Goal: Task Accomplishment & Management: Manage account settings

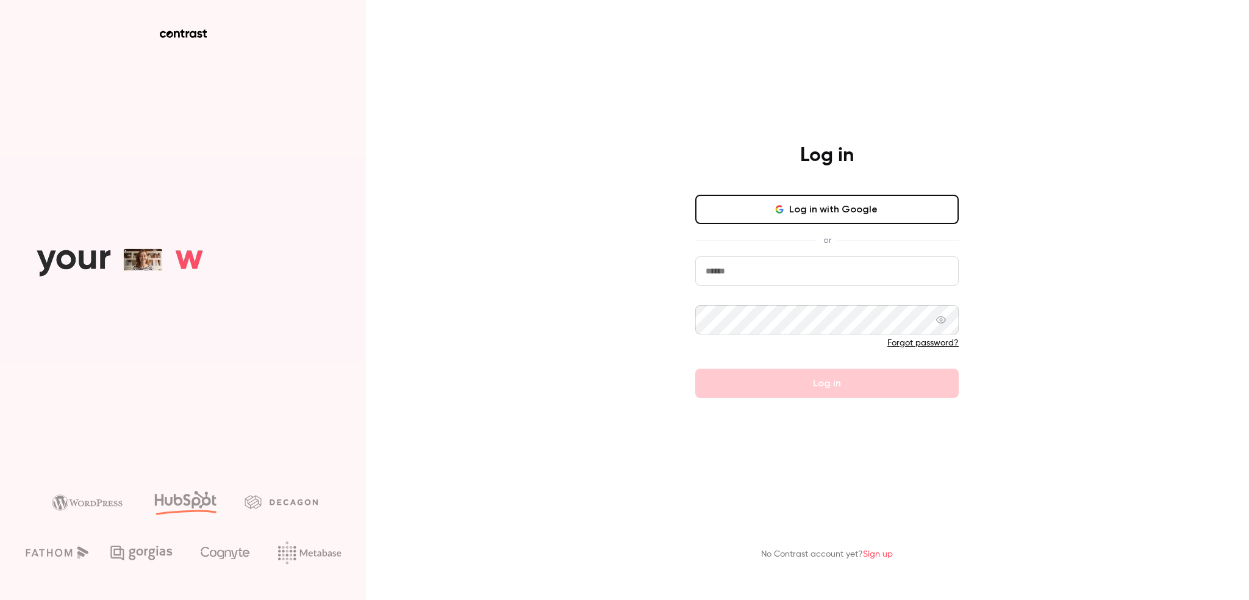
click at [795, 212] on button "Log in with Google" at bounding box center [826, 209] width 263 height 29
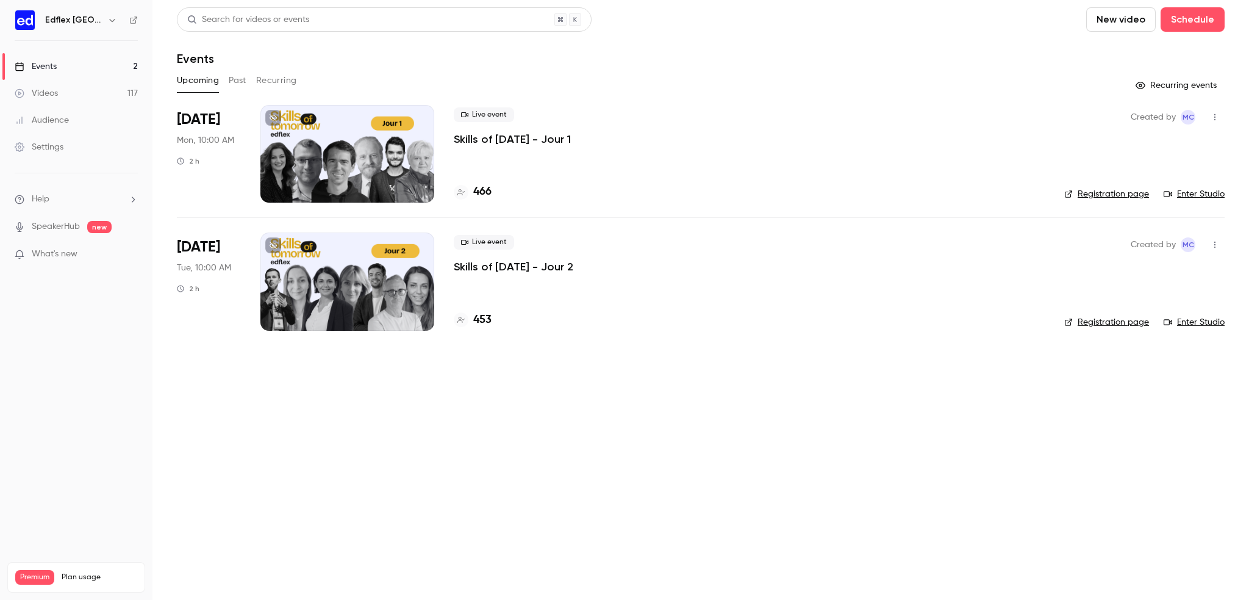
click at [243, 85] on button "Past" at bounding box center [238, 81] width 18 height 20
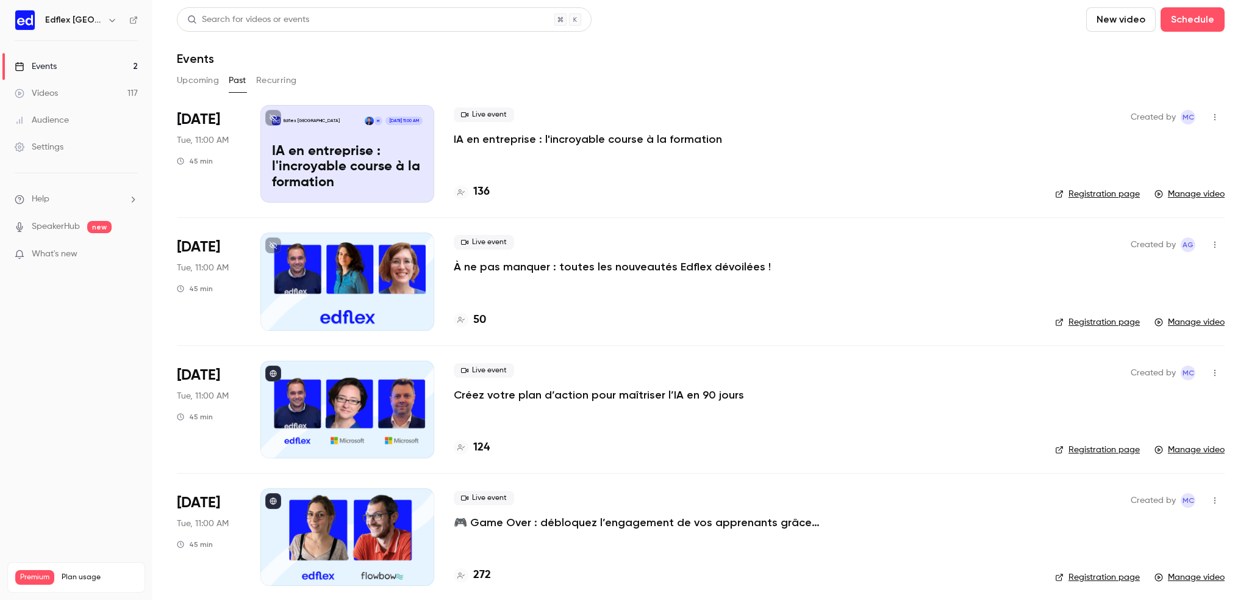
click at [620, 268] on p "À ne pas manquer : toutes les nouveautés Edflex dévoilées !" at bounding box center [612, 266] width 317 height 15
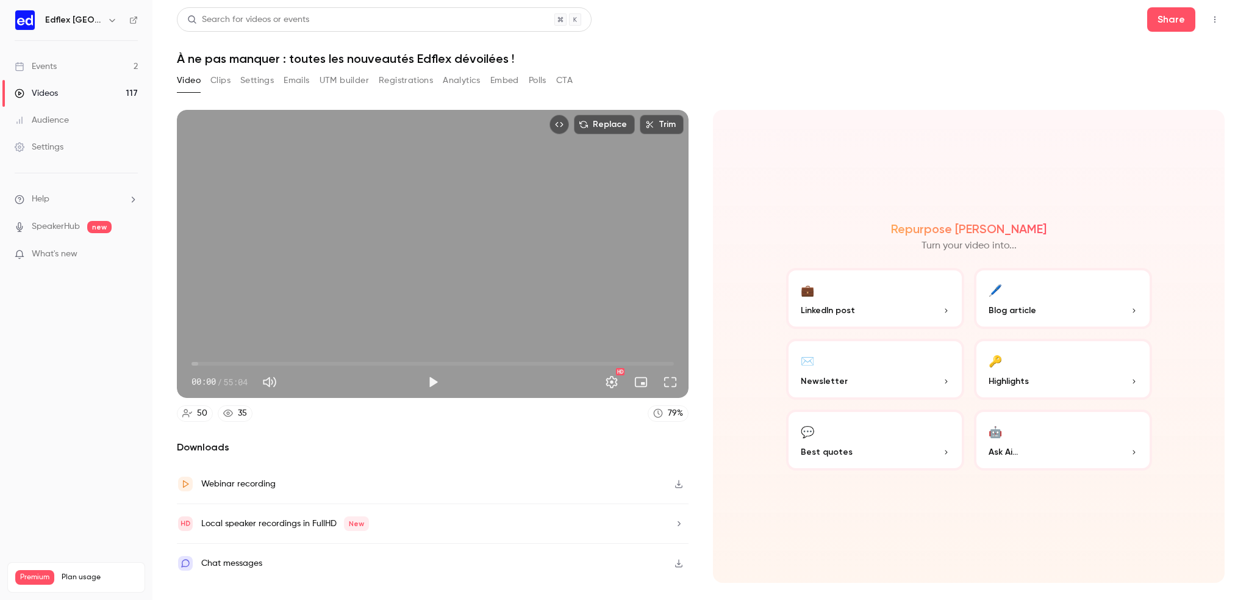
click at [221, 81] on button "Clips" at bounding box center [220, 81] width 20 height 20
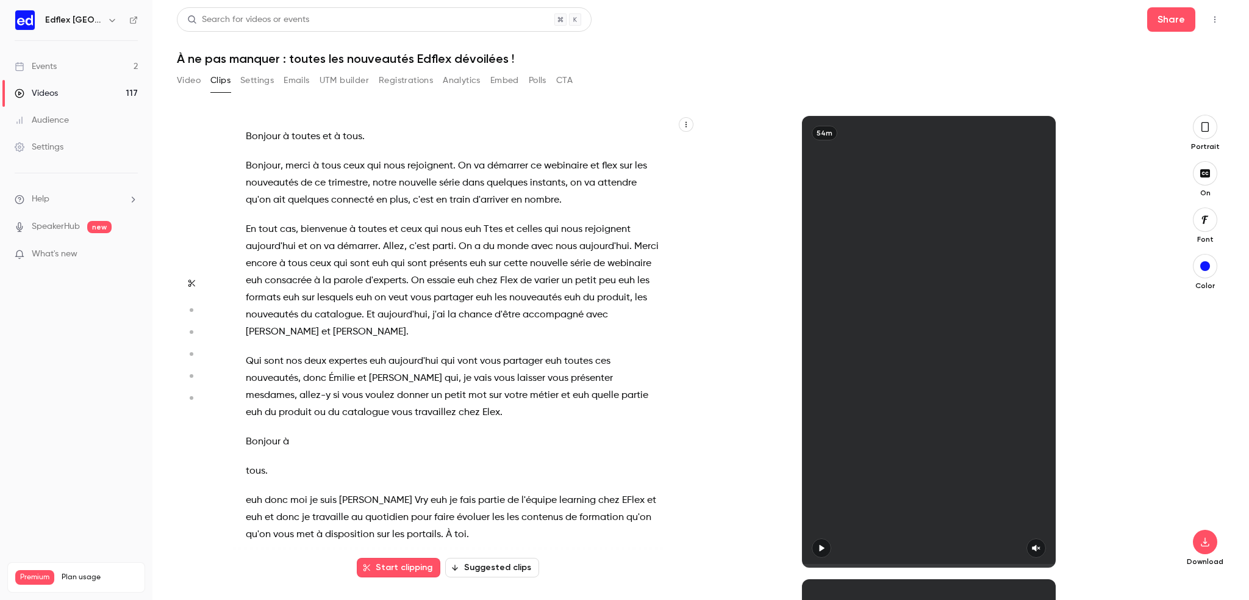
click at [249, 80] on button "Settings" at bounding box center [257, 81] width 34 height 20
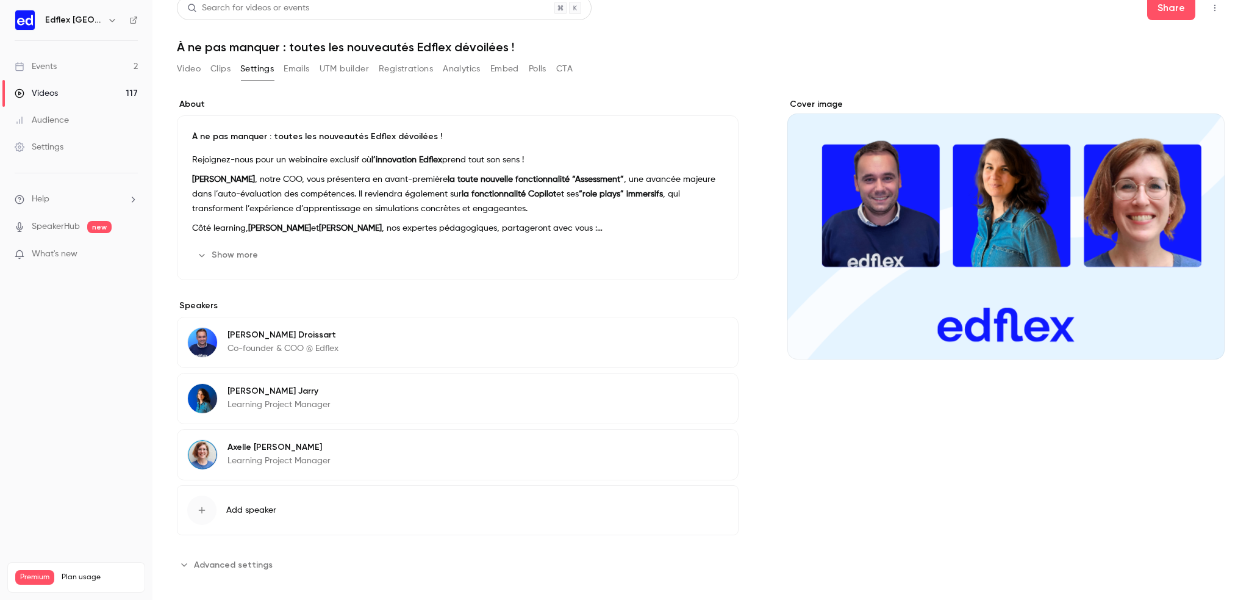
scroll to position [14, 0]
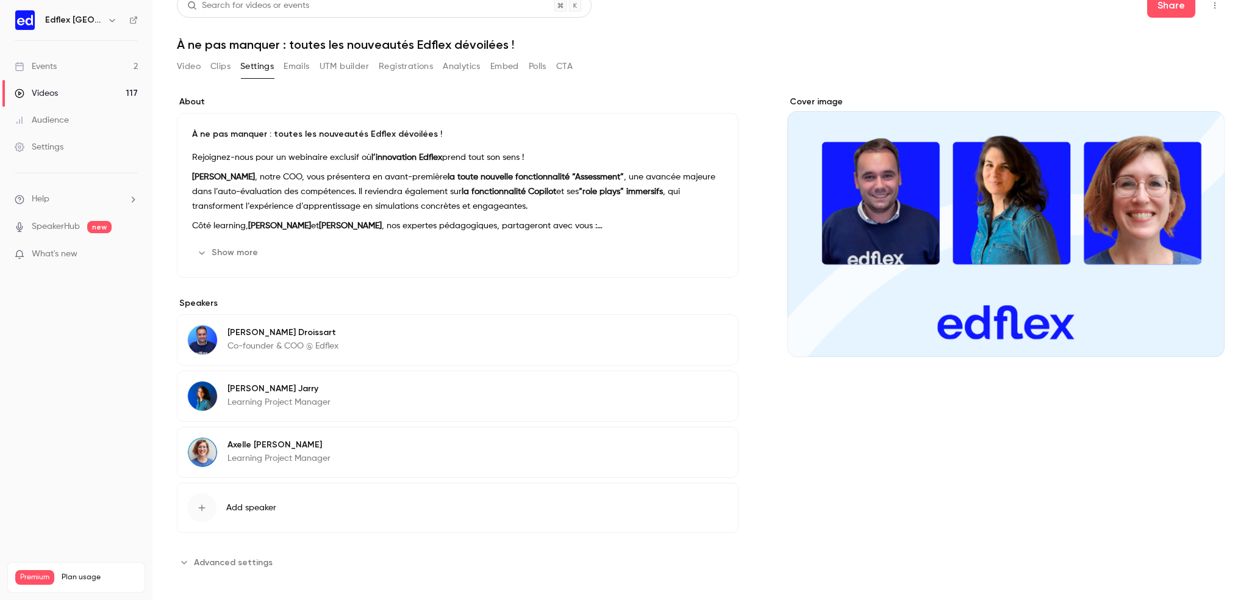
click at [295, 69] on button "Emails" at bounding box center [297, 67] width 26 height 20
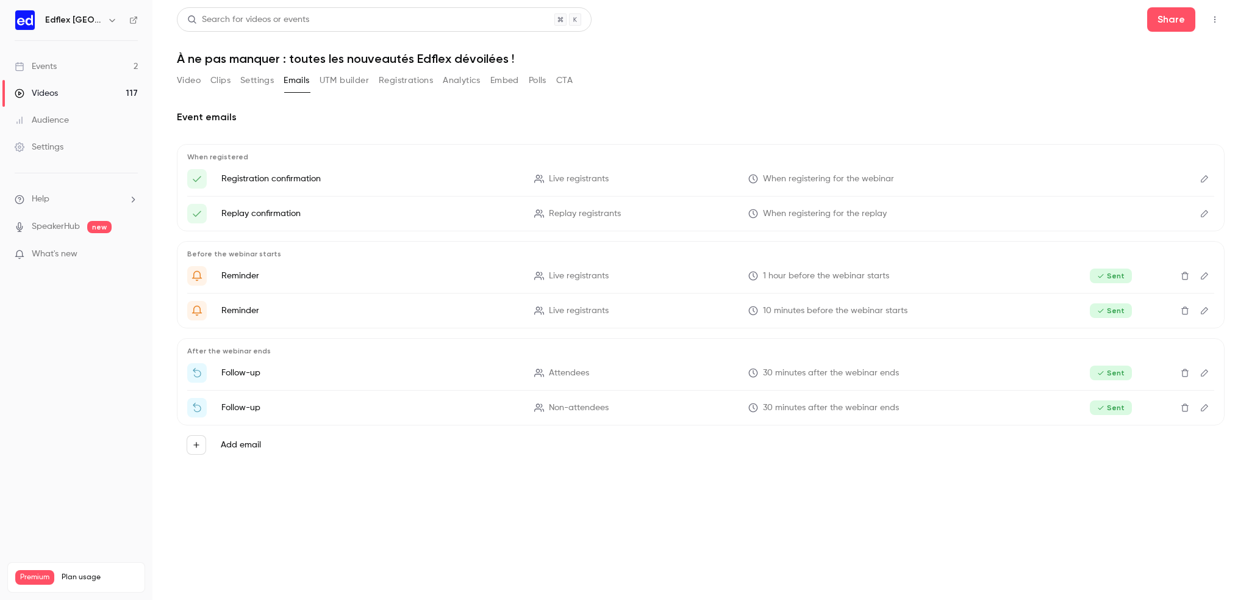
click at [344, 81] on button "UTM builder" at bounding box center [344, 81] width 49 height 20
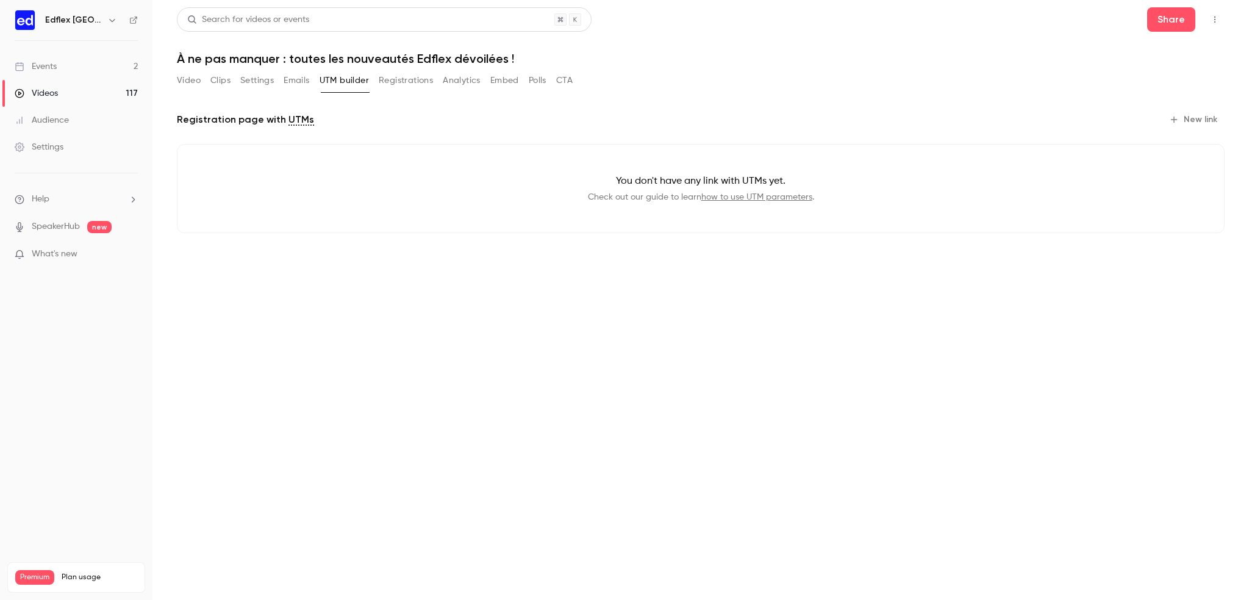
click at [391, 81] on button "Registrations" at bounding box center [406, 81] width 54 height 20
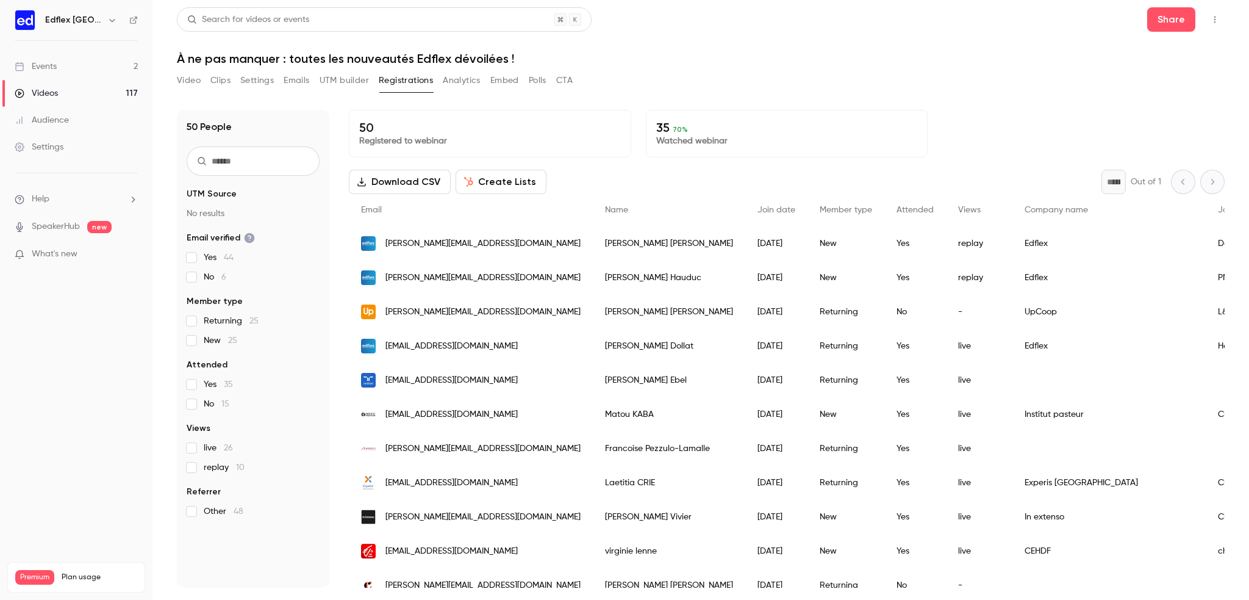
click at [479, 82] on button "Analytics" at bounding box center [462, 81] width 38 height 20
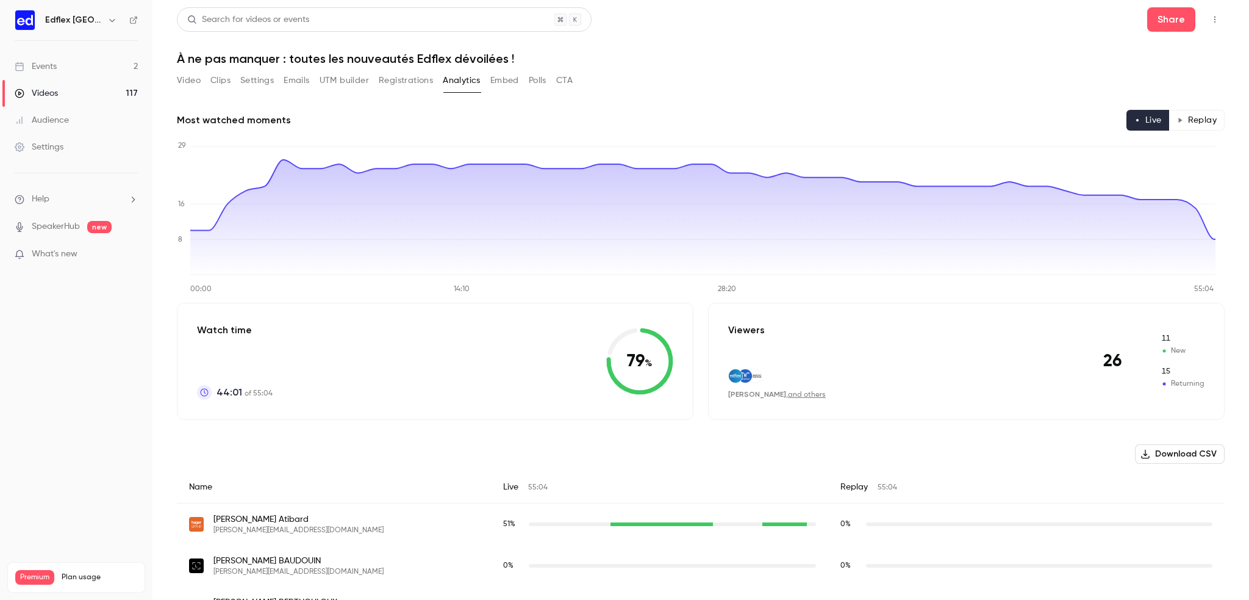
click at [513, 82] on button "Embed" at bounding box center [504, 81] width 29 height 20
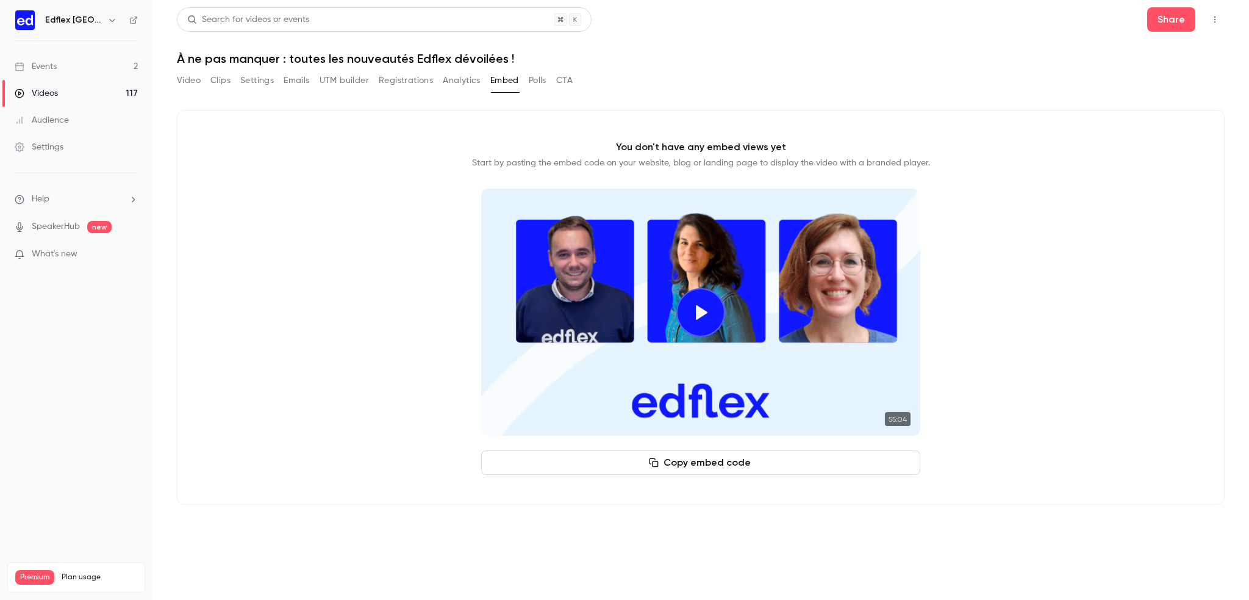
click at [544, 86] on button "Polls" at bounding box center [538, 81] width 18 height 20
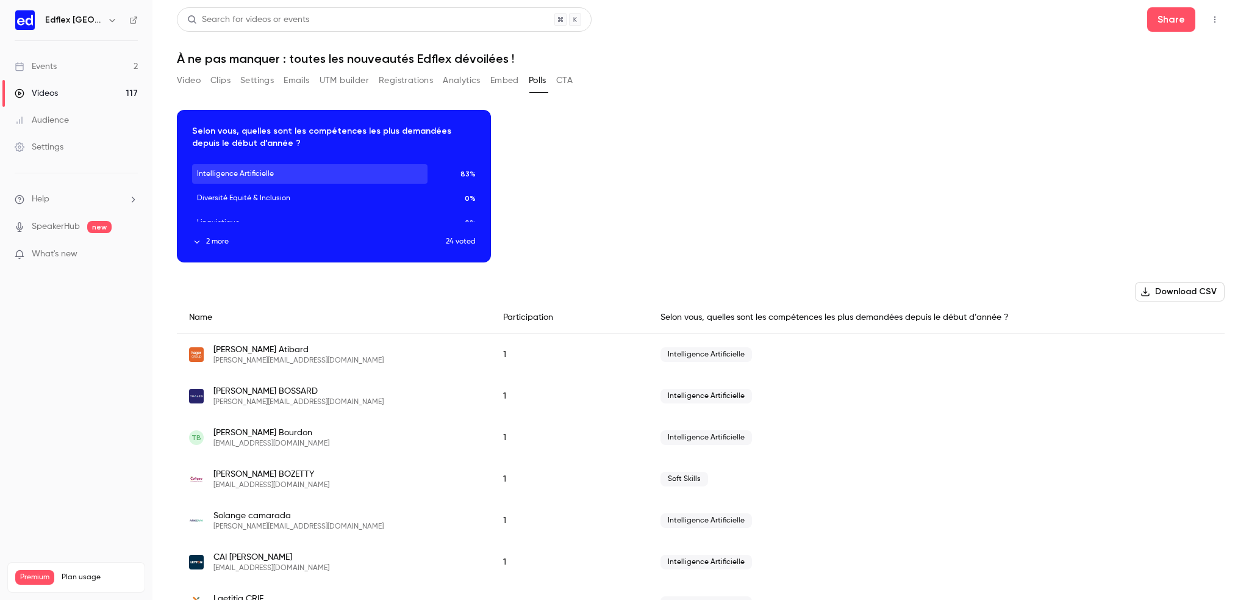
click at [520, 84] on div "Video Clips Settings Emails UTM builder Registrations Analytics Embed Polls CTA" at bounding box center [375, 81] width 396 height 20
click at [512, 85] on button "Embed" at bounding box center [504, 81] width 29 height 20
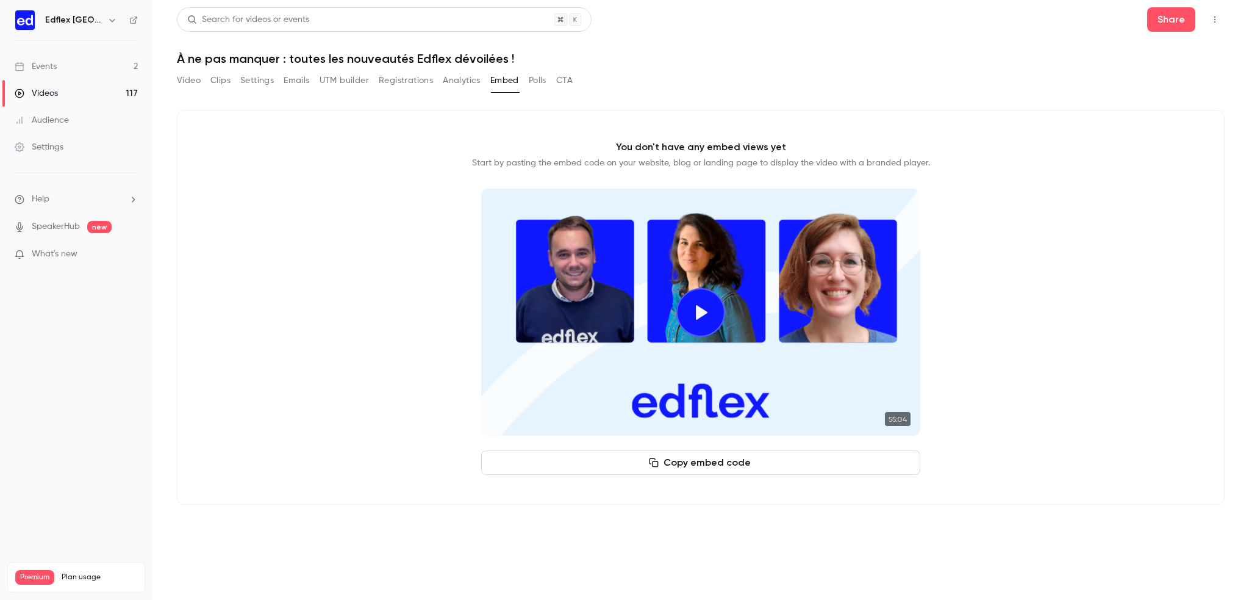
click at [564, 79] on button "CTA" at bounding box center [564, 81] width 16 height 20
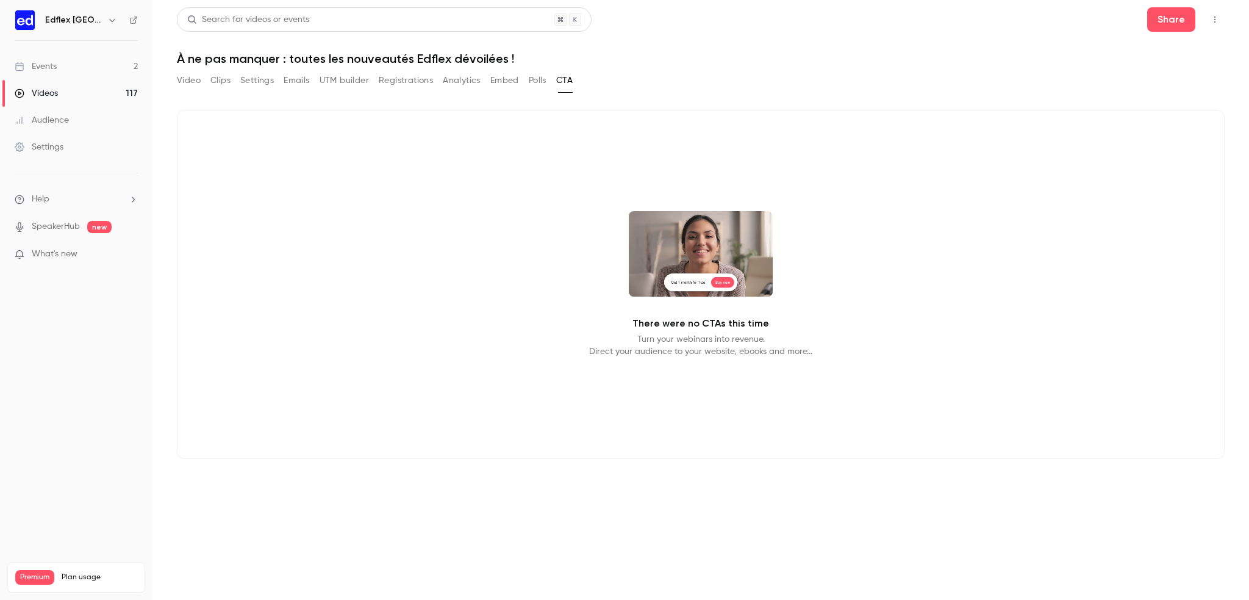
click at [545, 78] on button "Polls" at bounding box center [538, 81] width 18 height 20
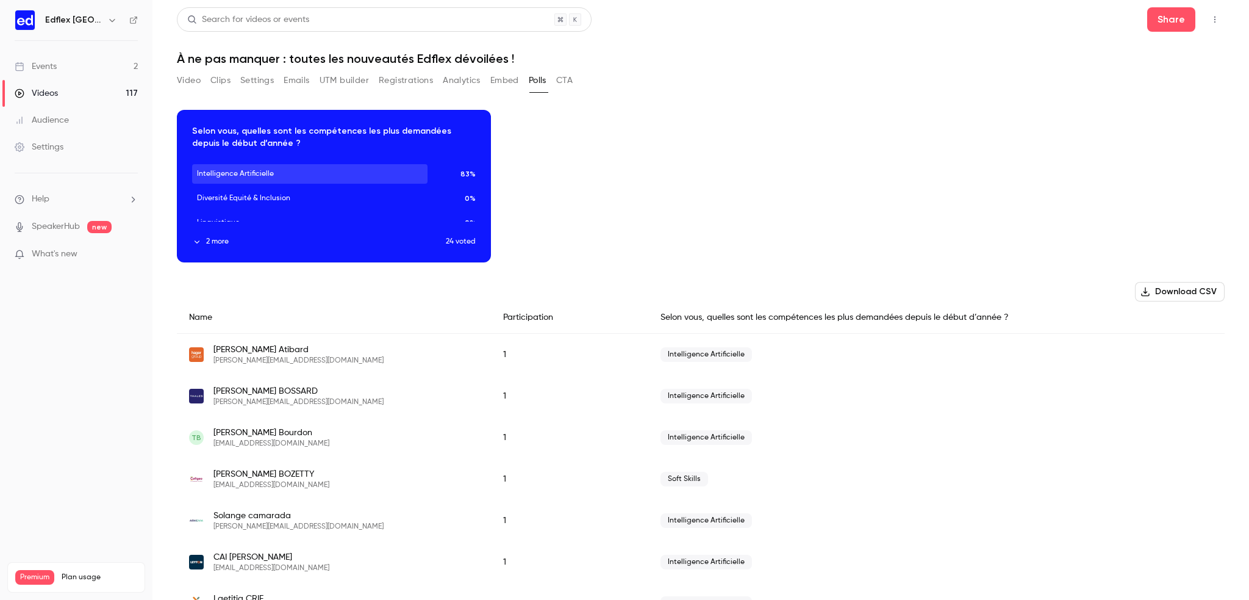
click at [195, 84] on button "Video" at bounding box center [189, 81] width 24 height 20
